Goal: Information Seeking & Learning: Check status

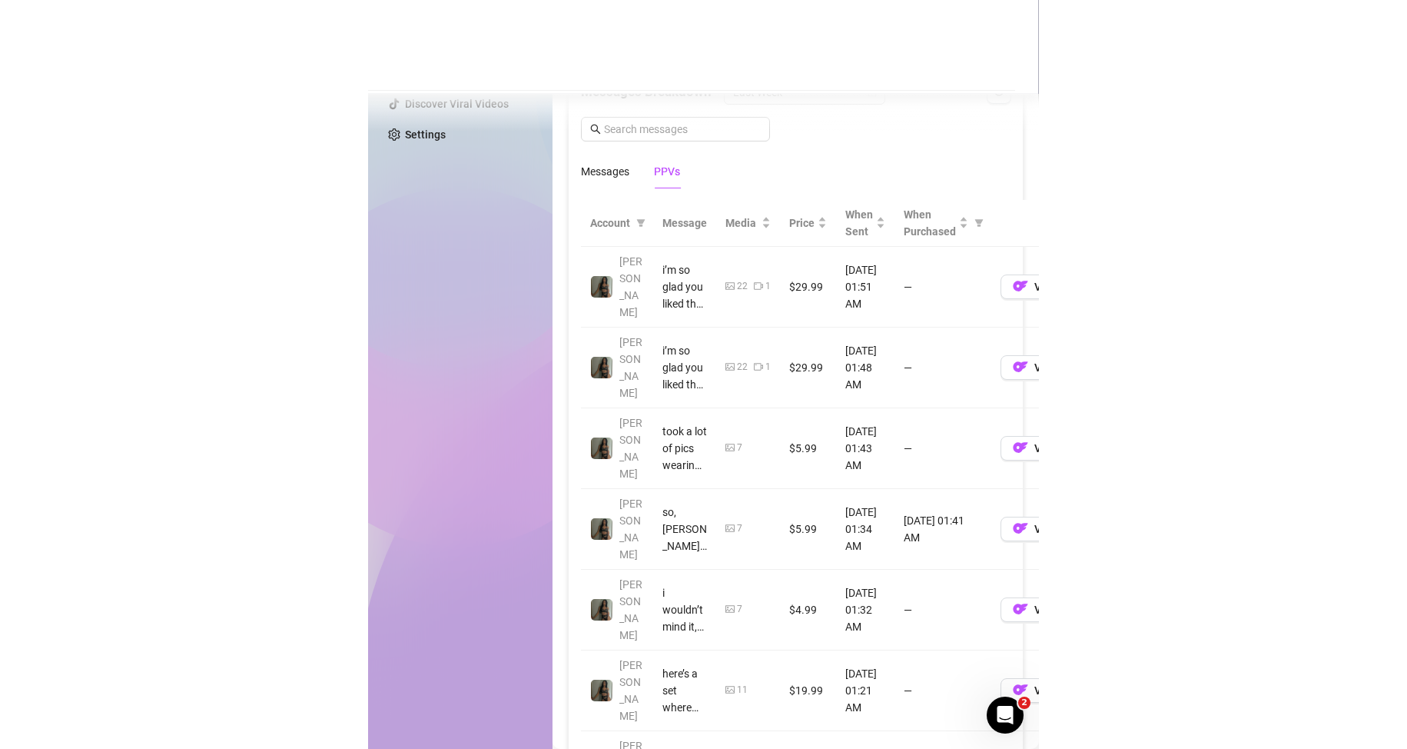
scroll to position [1307, 0]
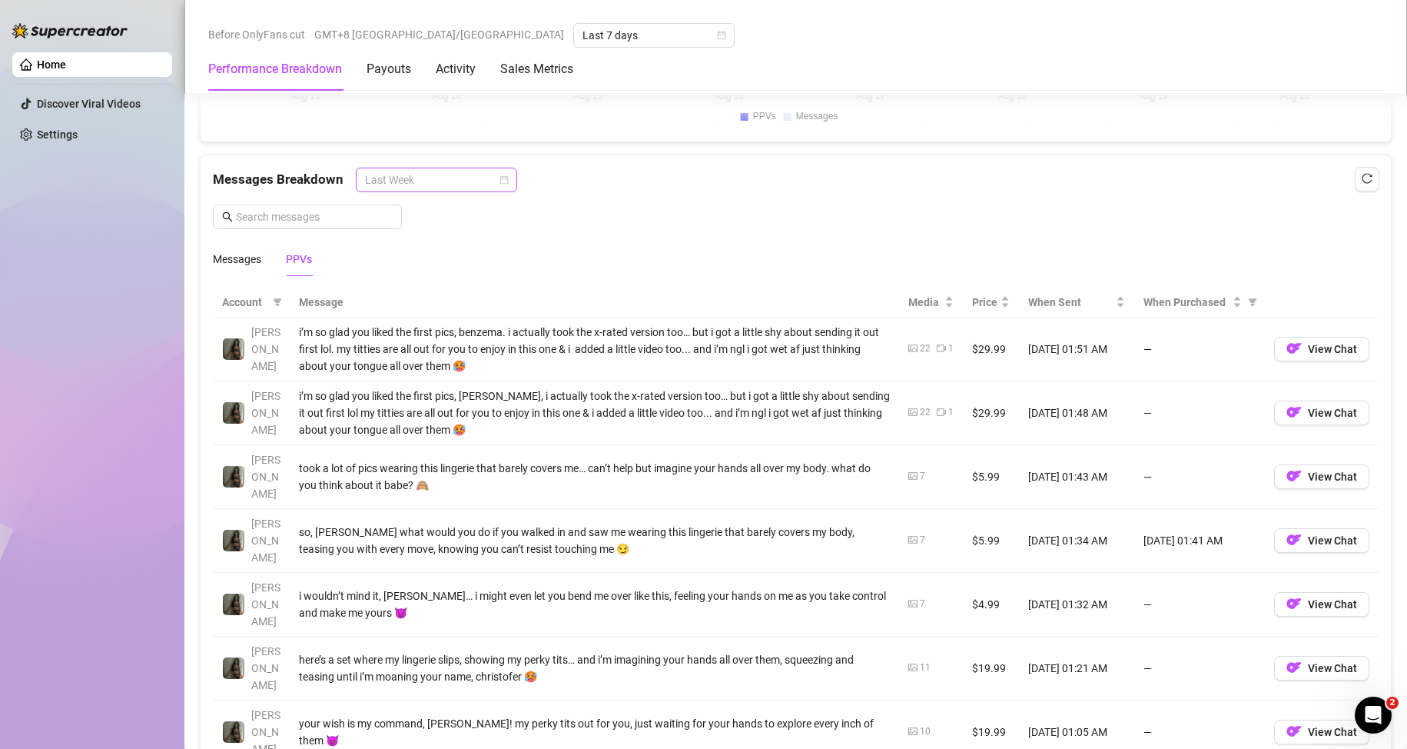
click at [466, 178] on span "Last Week" at bounding box center [436, 179] width 143 height 23
click at [657, 224] on div "Messages Breakdown Last Week Messages PPVs" at bounding box center [796, 222] width 1166 height 108
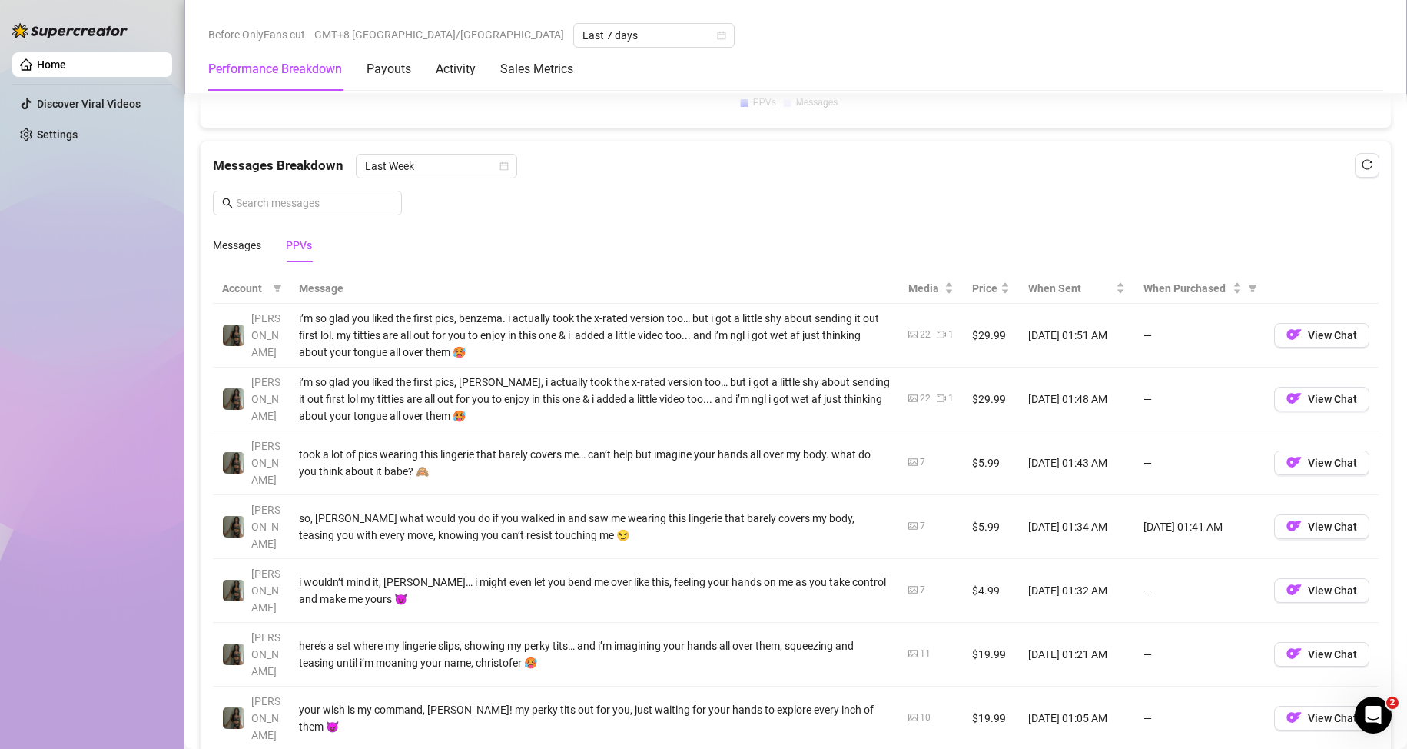
scroll to position [1768, 0]
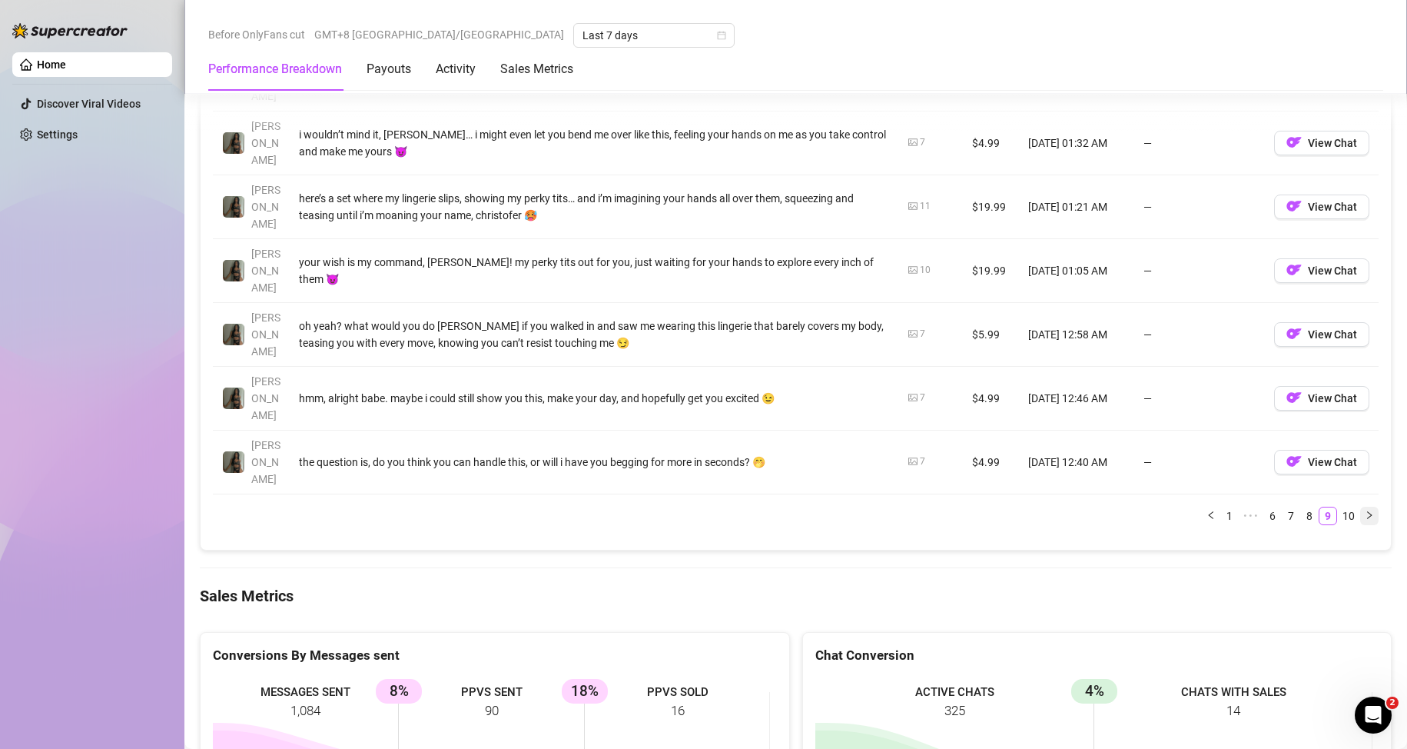
click at [657, 510] on icon "right" at bounding box center [1369, 514] width 9 height 9
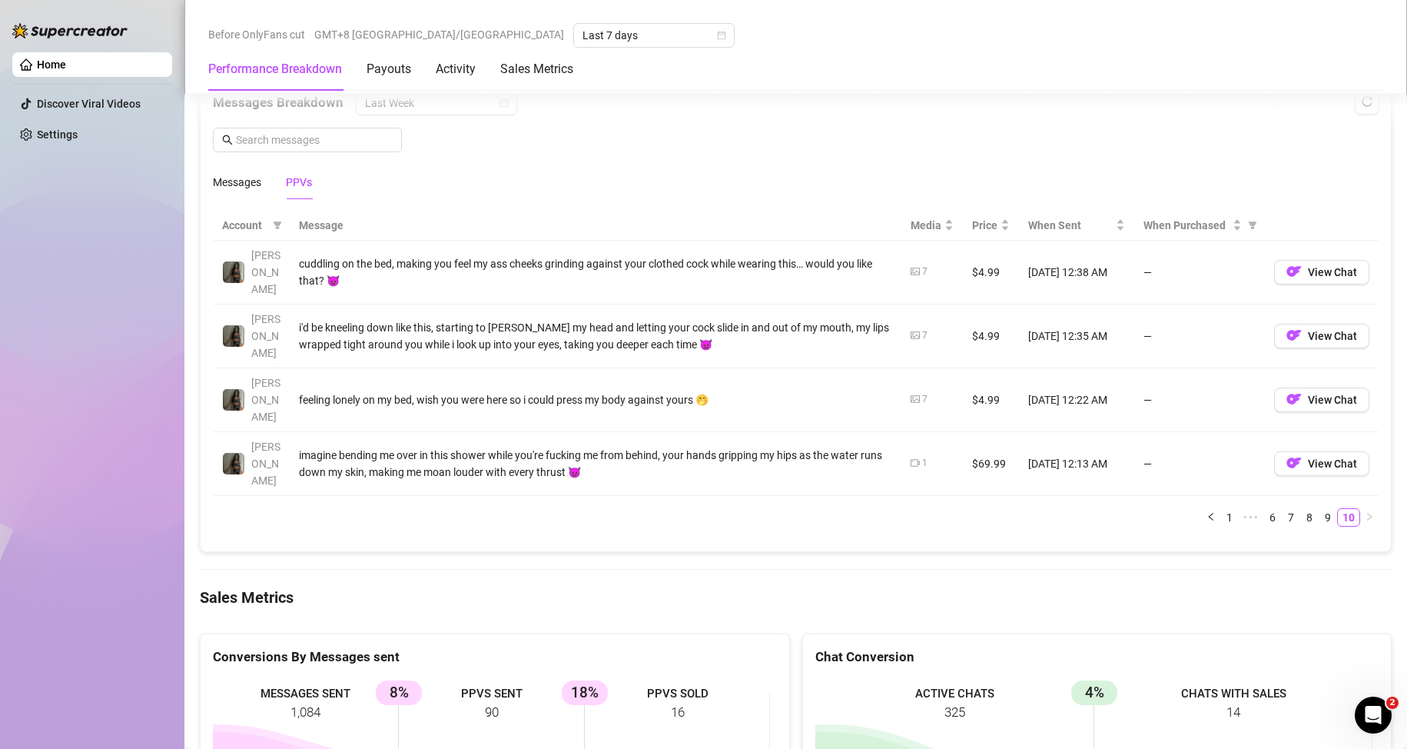
scroll to position [1307, 0]
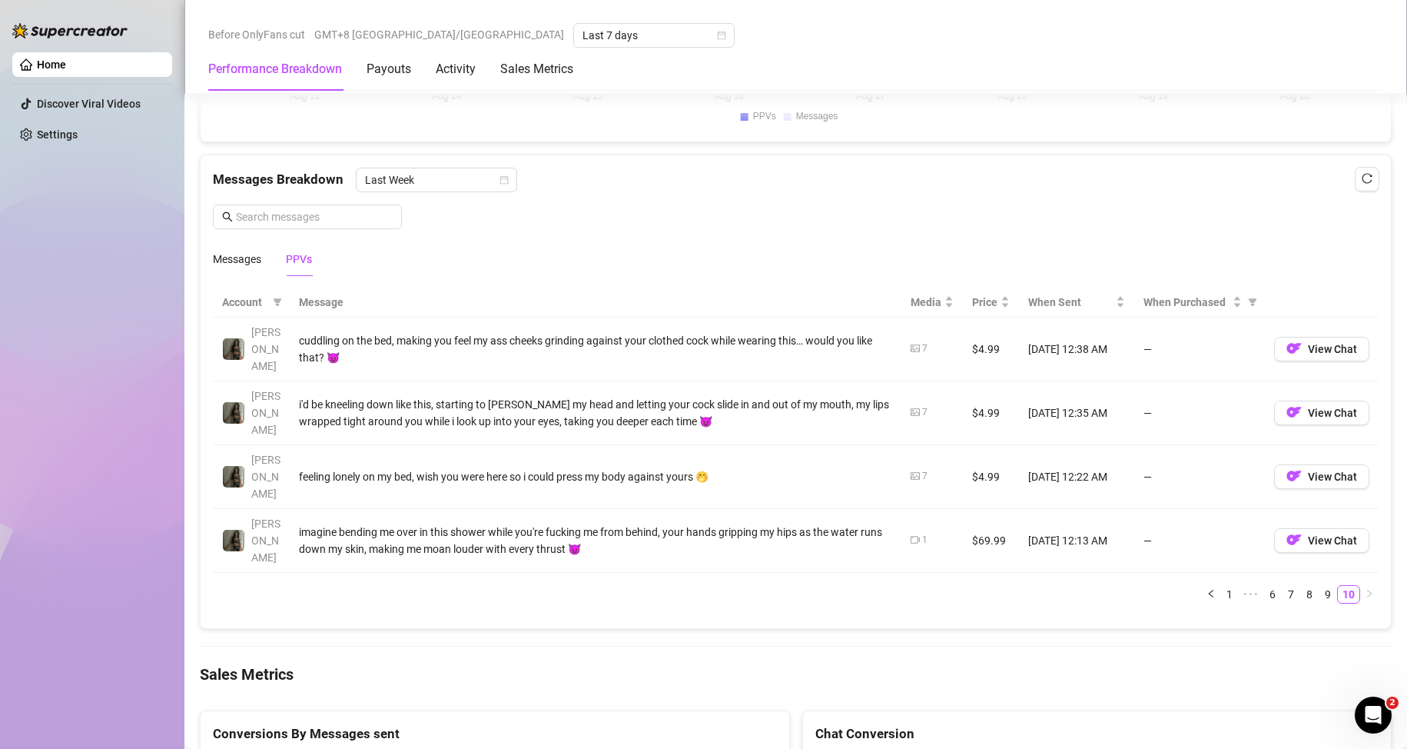
click at [657, 594] on div "Total Sales $445.92 Active Chats 325 Messages Sent 1084 Performance by OnlyFans…" at bounding box center [796, 234] width 1192 height 2689
click at [657, 589] on div "Total Sales $445.92 Active Chats 325 Messages Sent 1084 Performance by OnlyFans…" at bounding box center [796, 234] width 1192 height 2689
click at [657, 234] on div "Messages Breakdown Last Week Messages PPVs" at bounding box center [796, 222] width 1166 height 108
click at [657, 586] on link "9" at bounding box center [1328, 594] width 17 height 17
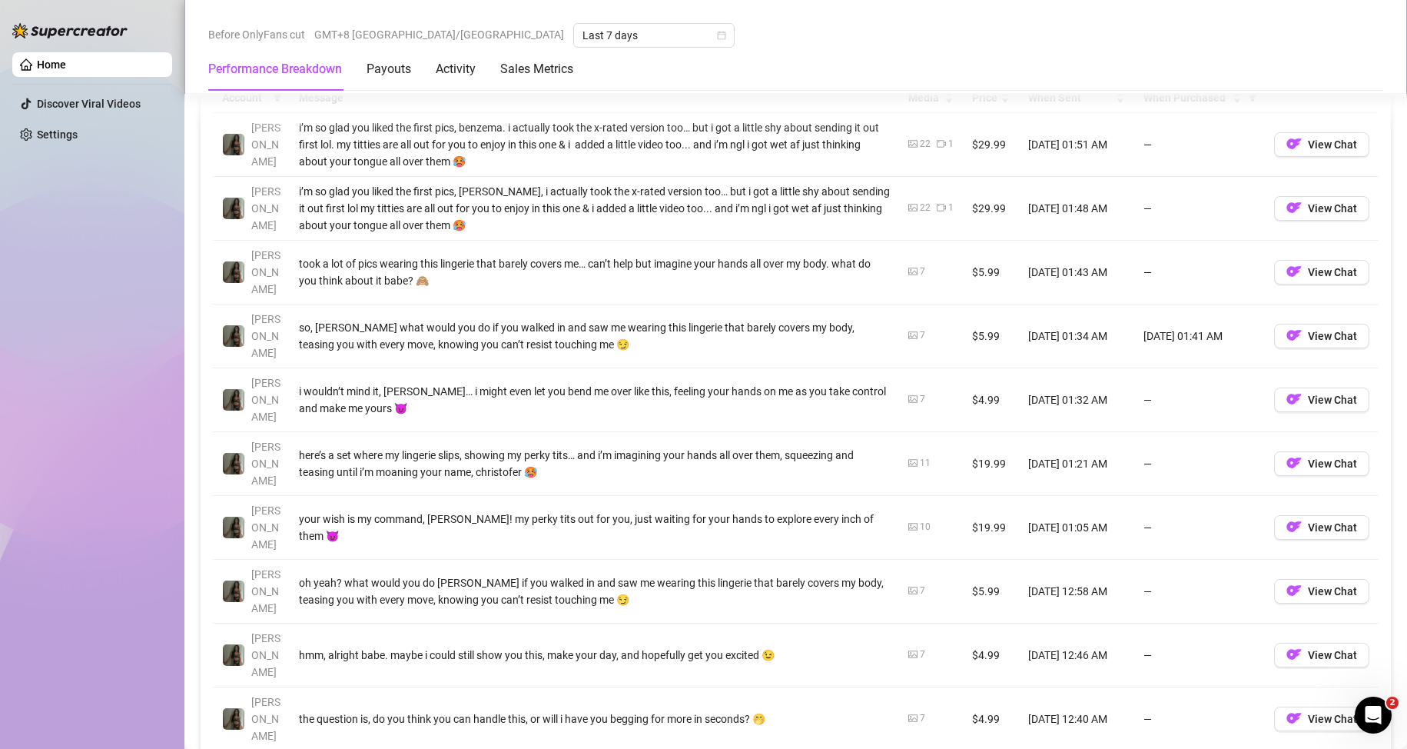
scroll to position [1460, 0]
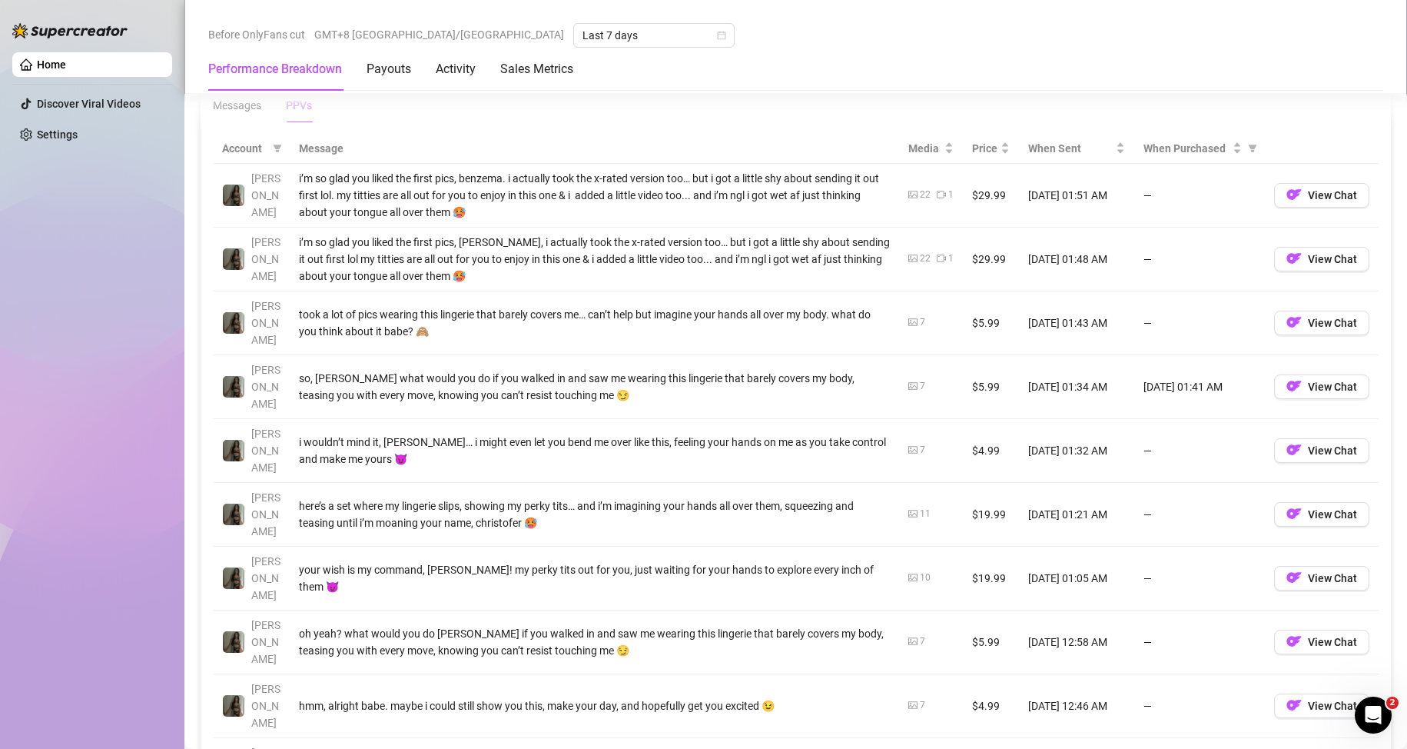
click at [148, 467] on div "Home Discover Viral Videos Settings" at bounding box center [92, 367] width 160 height 735
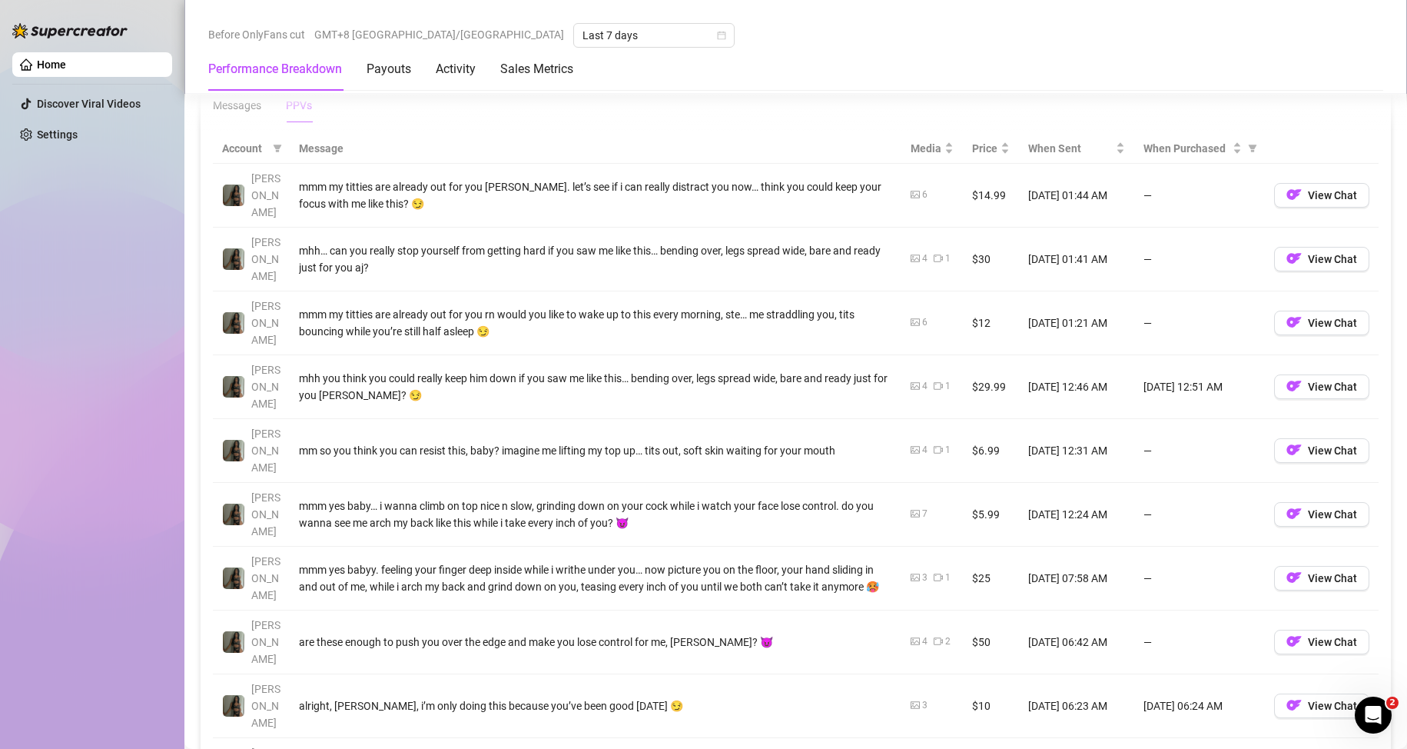
drag, startPoint x: 944, startPoint y: 50, endPoint x: 931, endPoint y: 55, distance: 13.9
click at [657, 50] on div "Performance Breakdown Payouts Activity Sales Metrics" at bounding box center [795, 69] width 1175 height 43
